Goal: Information Seeking & Learning: Learn about a topic

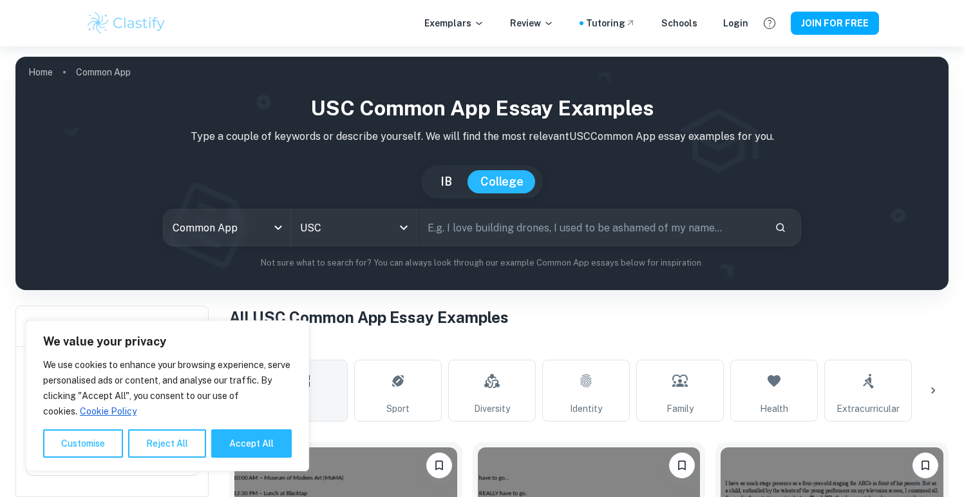
scroll to position [484, 0]
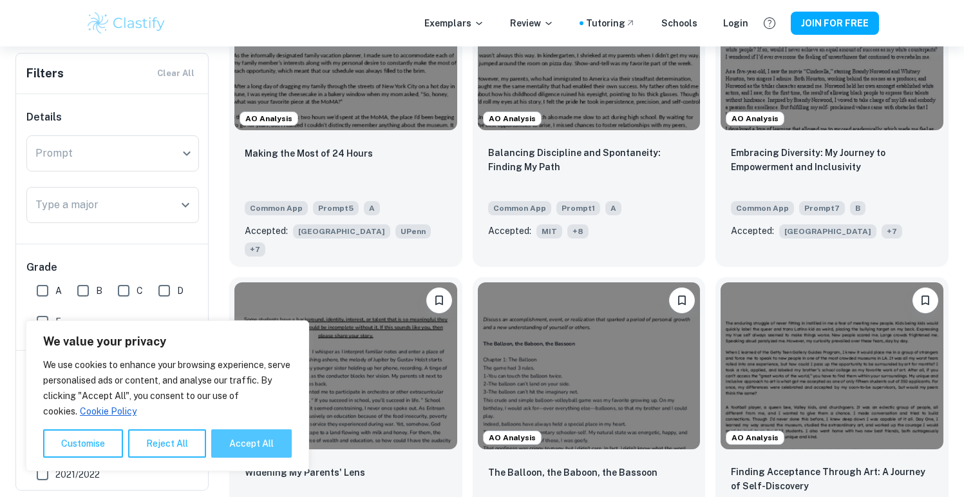
click at [260, 445] on button "Accept All" at bounding box center [251, 443] width 81 height 28
checkbox input "true"
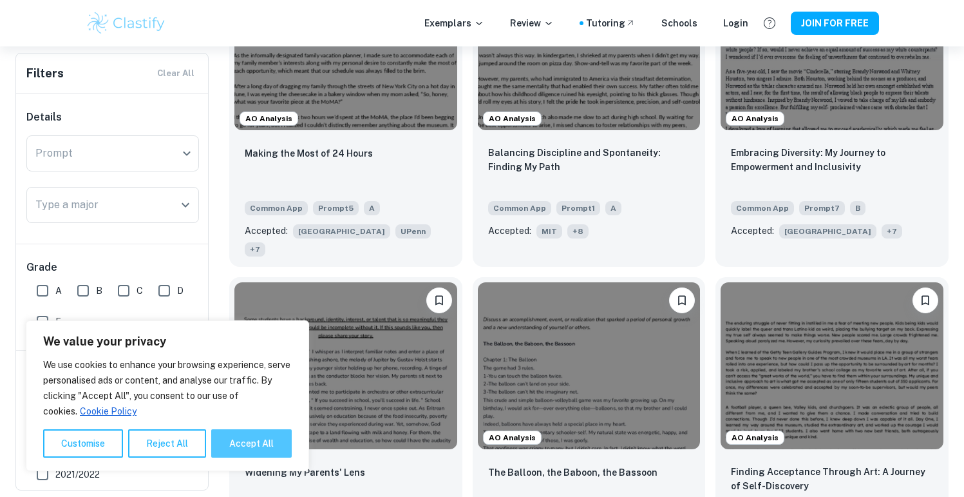
checkbox input "true"
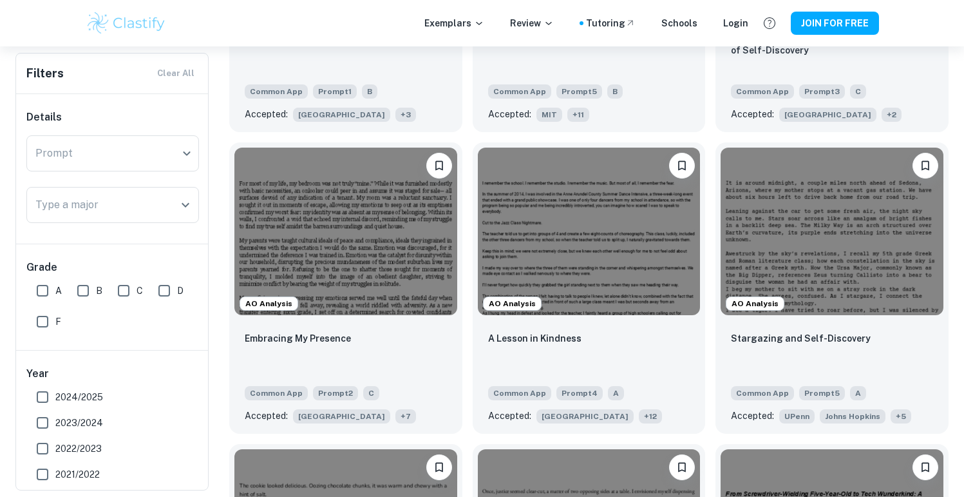
scroll to position [917, 0]
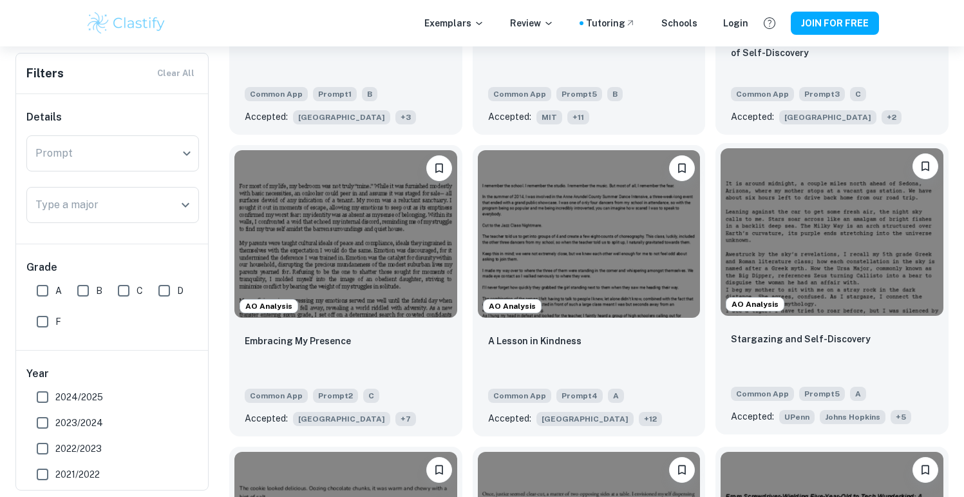
click at [836, 225] on img at bounding box center [832, 231] width 223 height 167
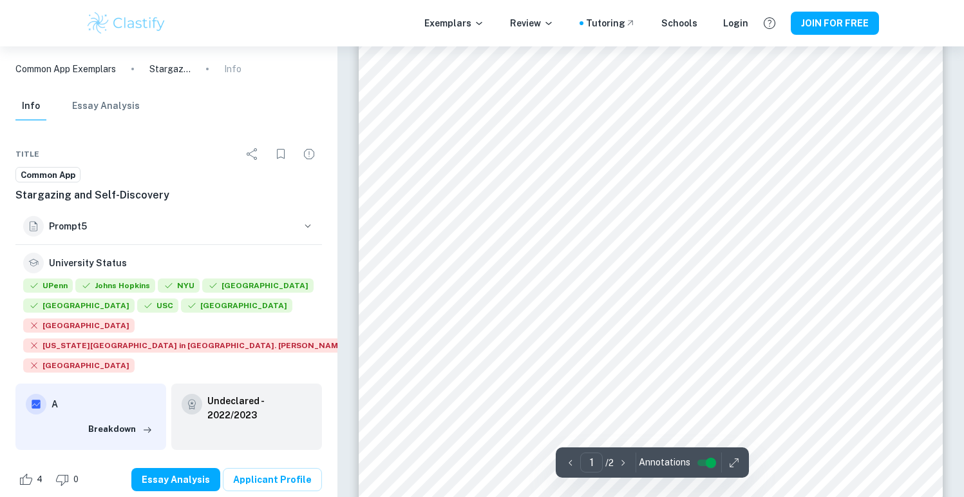
scroll to position [258, 0]
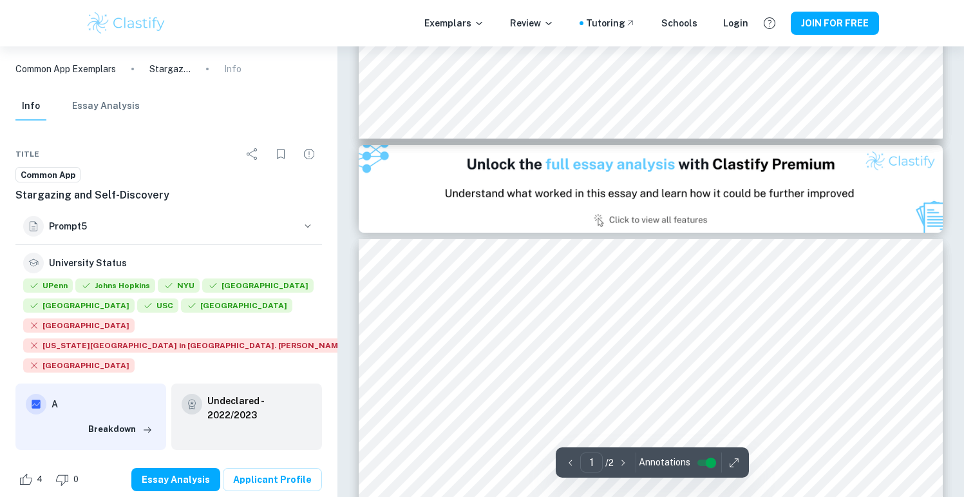
type input "2"
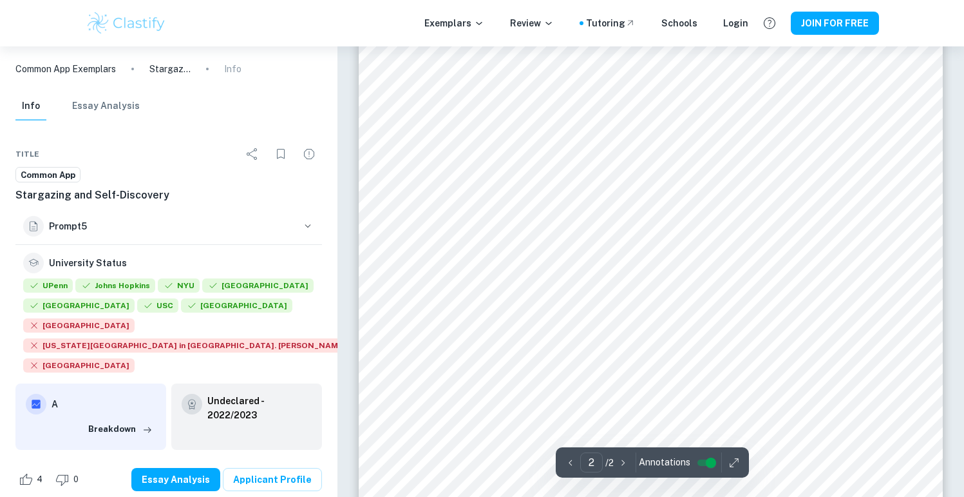
scroll to position [964, 0]
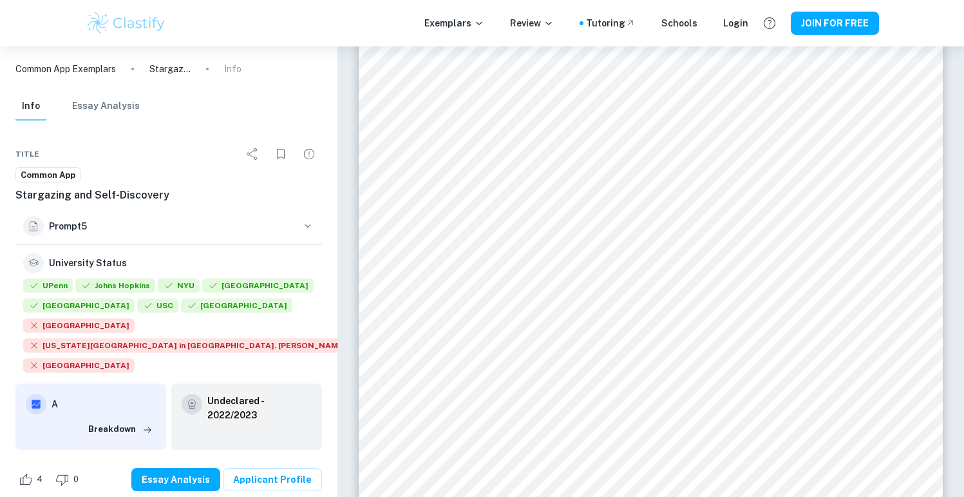
scroll to position [917, 0]
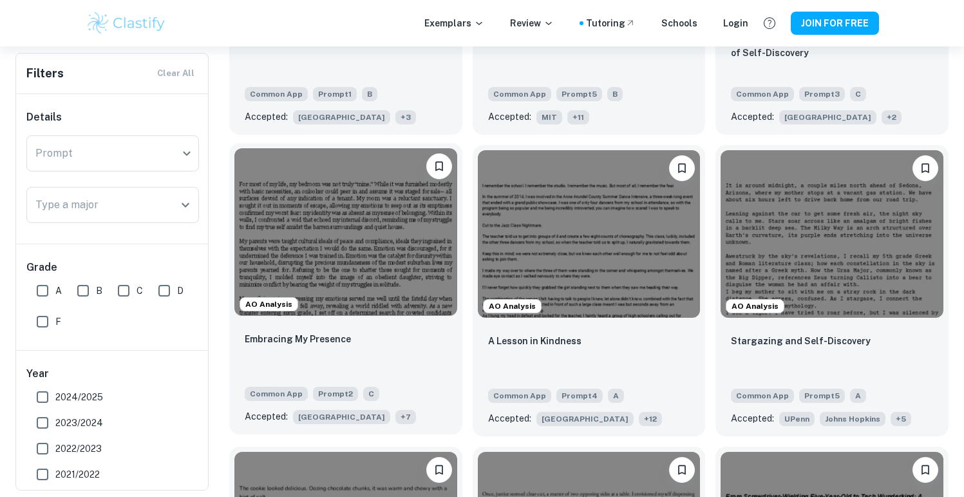
click at [314, 194] on img at bounding box center [345, 231] width 223 height 167
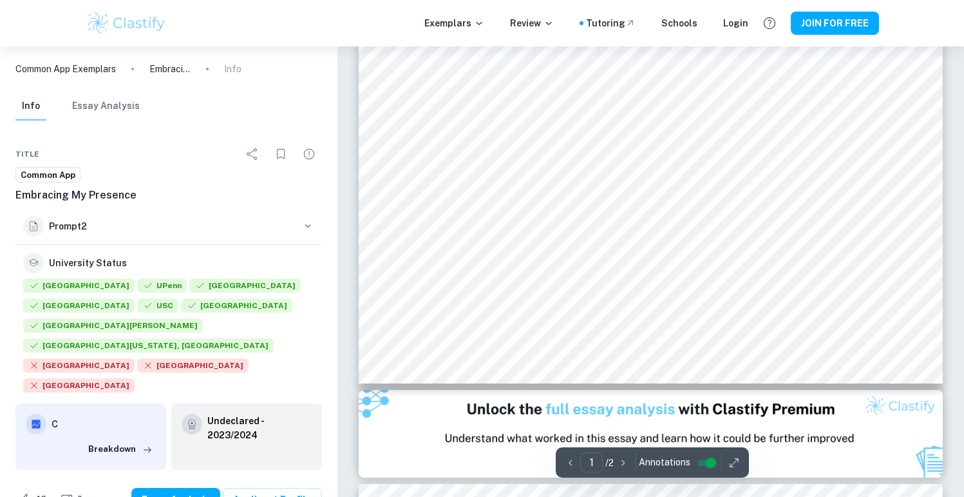
scroll to position [452, 0]
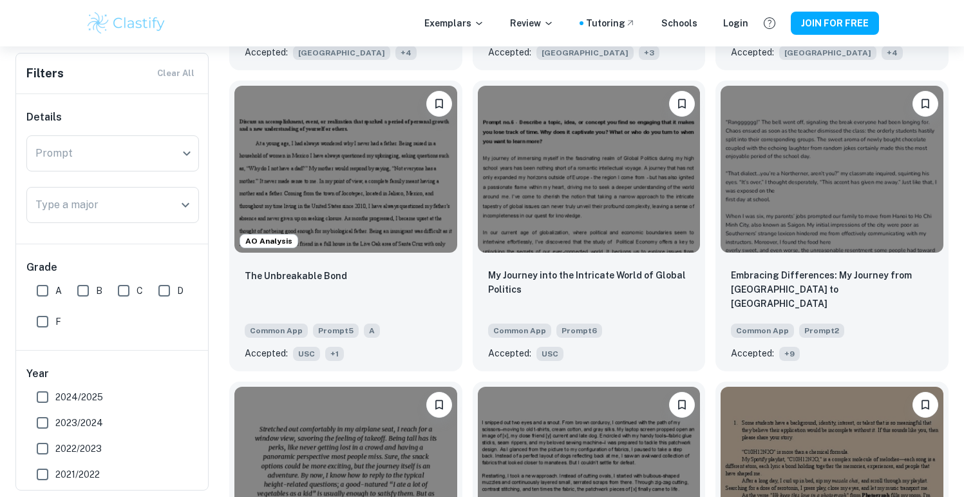
scroll to position [2368, 0]
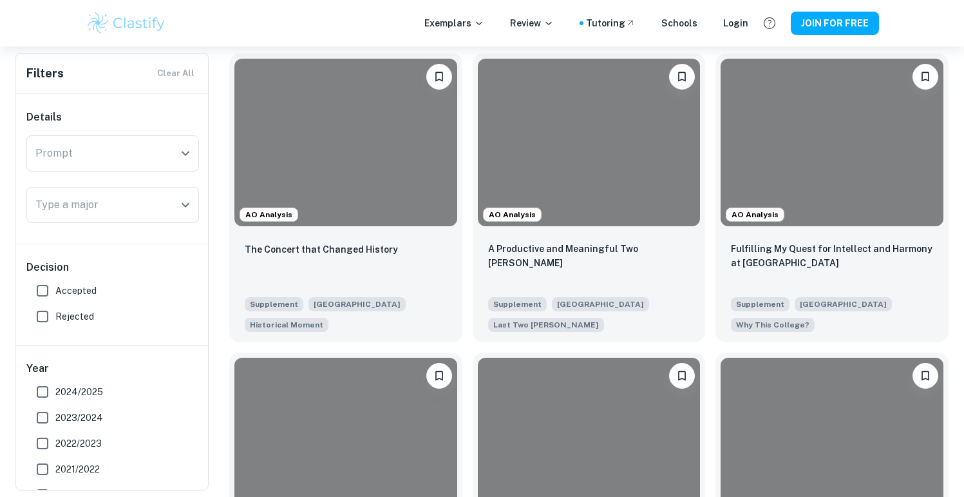
scroll to position [285, 0]
